Goal: Task Accomplishment & Management: Manage account settings

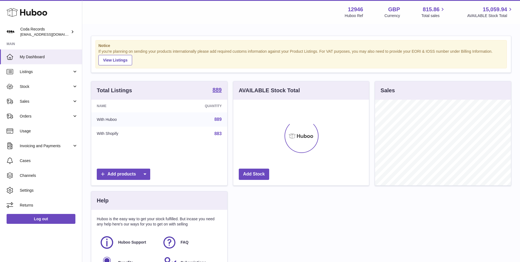
scroll to position [86, 136]
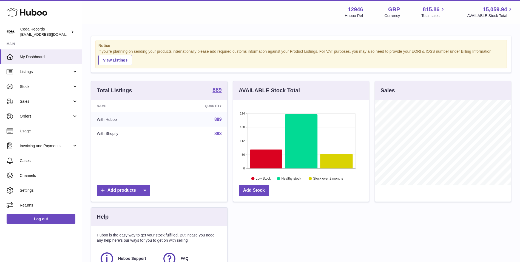
drag, startPoint x: 41, startPoint y: 89, endPoint x: 49, endPoint y: 94, distance: 9.1
click at [41, 89] on link "Stock" at bounding box center [41, 86] width 82 height 15
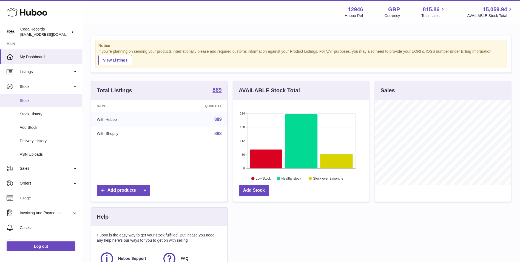
click at [52, 98] on span "Stock" at bounding box center [49, 100] width 58 height 5
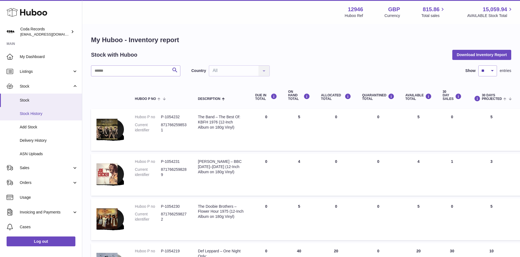
click at [42, 112] on span "Stock History" at bounding box center [49, 113] width 58 height 5
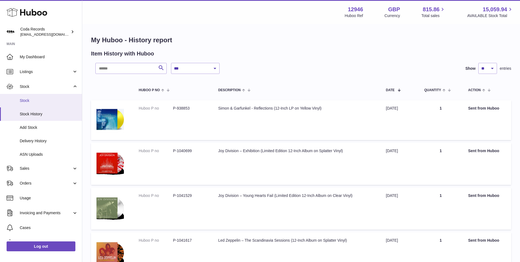
click at [30, 101] on span "Stock" at bounding box center [49, 100] width 58 height 5
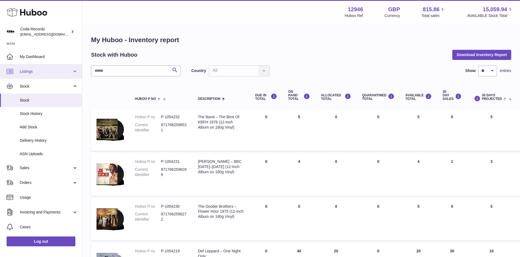
click at [54, 72] on span "Listings" at bounding box center [46, 71] width 52 height 5
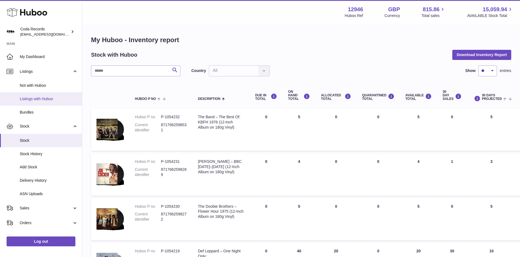
click at [55, 96] on link "Listings with Huboo" at bounding box center [41, 98] width 82 height 13
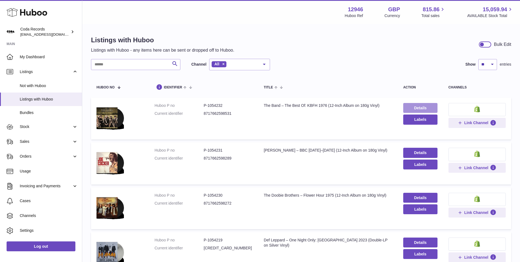
click at [427, 106] on link "Details" at bounding box center [420, 108] width 34 height 10
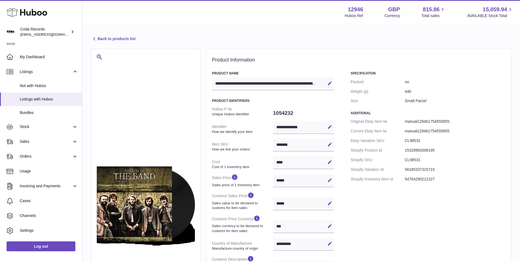
select select "***"
select select "****"
